Goal: Transaction & Acquisition: Purchase product/service

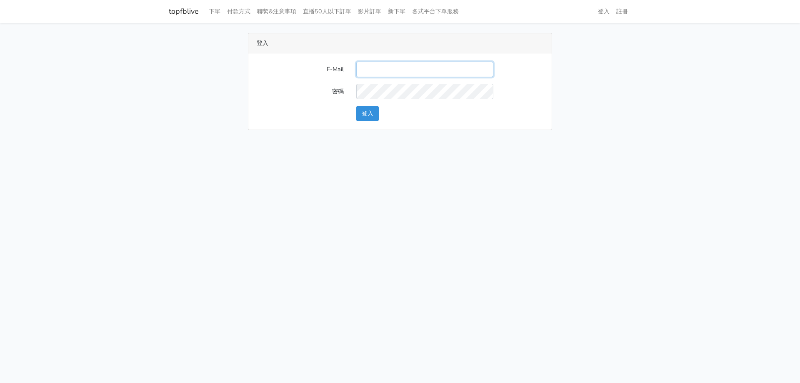
click at [381, 69] on input "E-Mail" at bounding box center [424, 69] width 137 height 15
type input "stu9850223@yahoo.com.tw"
click at [356, 106] on button "登入" at bounding box center [367, 113] width 22 height 15
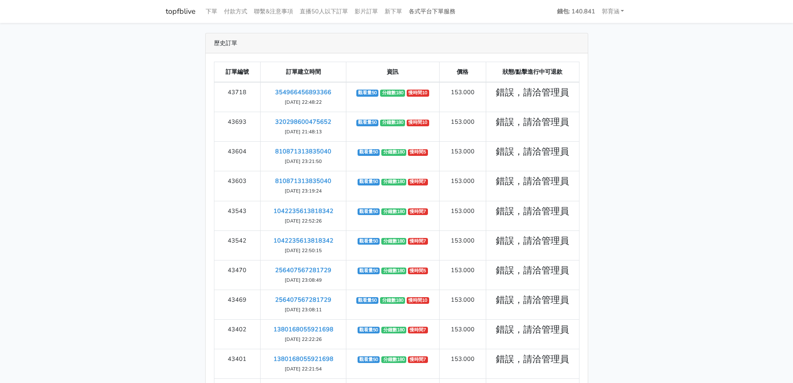
click at [423, 7] on link "各式平台下單服務" at bounding box center [432, 11] width 53 height 16
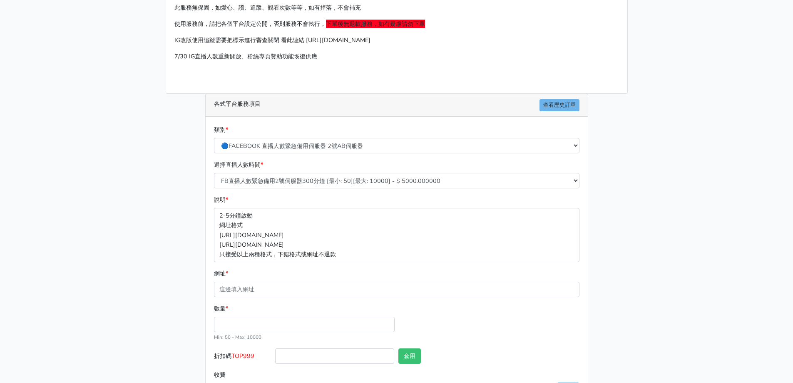
scroll to position [89, 0]
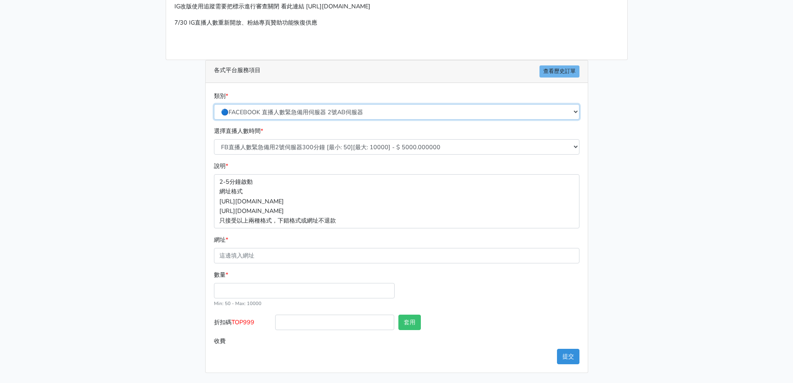
click at [326, 115] on select "🔵FACEBOOK 直播人數緊急備用伺服器 2號AB伺服器 🔵FACEBOOK 網軍專用貼文留言 安全保密 🔵FACEBOOK 直播人數緊急備用伺服器 J1 …" at bounding box center [397, 111] width 366 height 15
select select "🔯6/15新增Tiktok直播人數 穩定上人 SC"
click at [214, 104] on select "🔵FACEBOOK 直播人數緊急備用伺服器 2號AB伺服器 🔵FACEBOOK 網軍專用貼文留言 安全保密 🔵FACEBOOK 直播人數緊急備用伺服器 J1 …" at bounding box center [397, 111] width 366 height 15
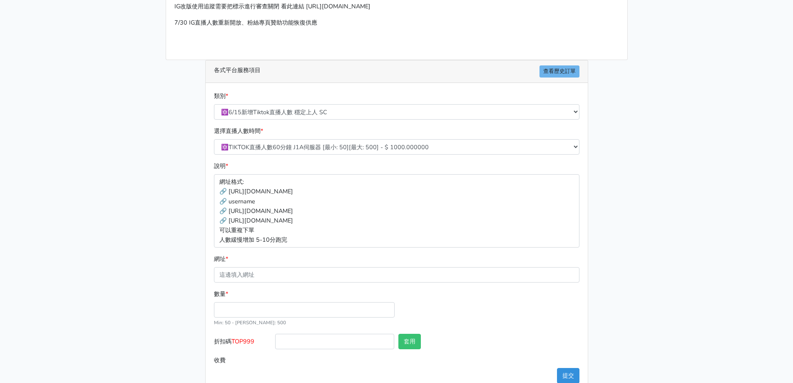
click at [199, 224] on div "各式平台服務項目 查看歷史訂單 類別 * 🔵FACEBOOK 直播人數緊急備用伺服器 2號AB伺服器 🔵FACEBOOK 網軍專用貼文留言 安全保密 🔵FAC…" at bounding box center [397, 226] width 396 height 332
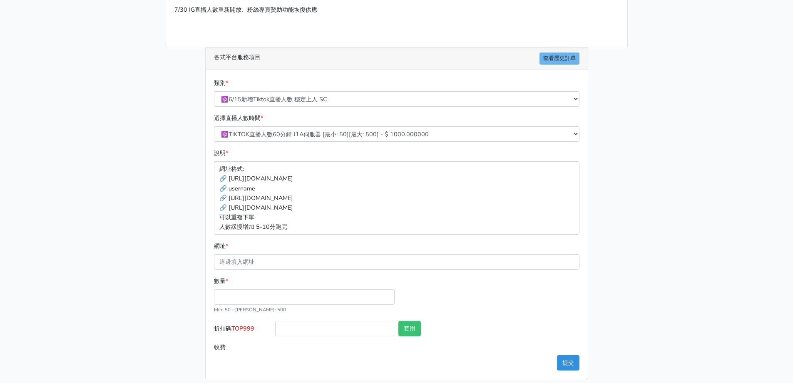
scroll to position [108, 0]
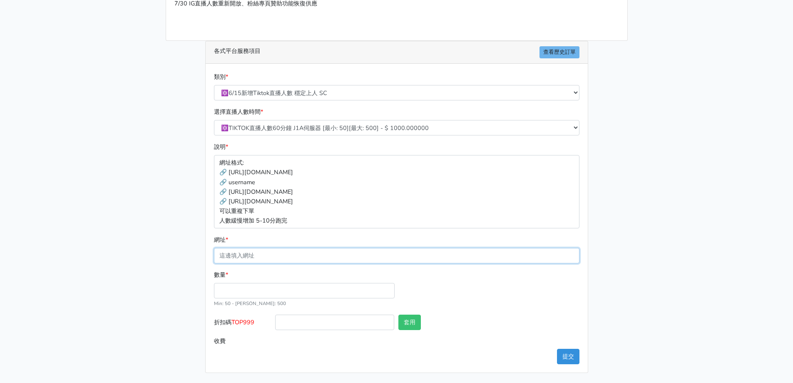
click at [295, 252] on input "網址 *" at bounding box center [397, 255] width 366 height 15
click at [239, 294] on input "數量 *" at bounding box center [304, 290] width 181 height 15
type input "50"
type input "50.000"
click at [213, 290] on div "數量 * 50 Min: 50 - Max: 500" at bounding box center [304, 289] width 185 height 38
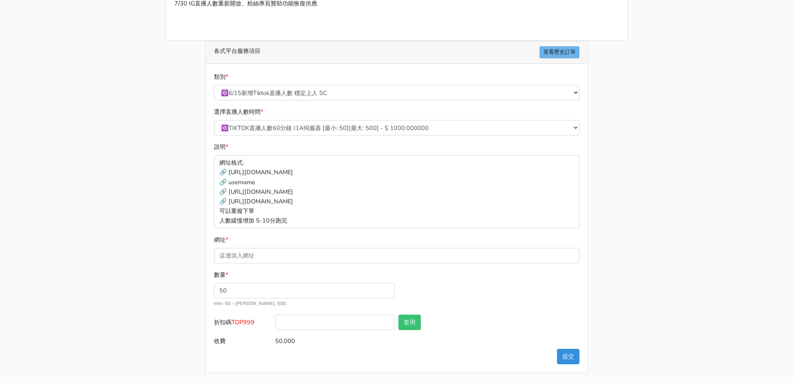
click at [160, 287] on div "請照說明的網址格式下單，這邊的服務都沒退款項目，下單就無法退款 此服務無保固，如愛心、讚、追蹤、觀看次數等等，如有掉落，不會補充 使用服務前，請把各個平台設定…" at bounding box center [397, 149] width 475 height 448
